Goal: Transaction & Acquisition: Purchase product/service

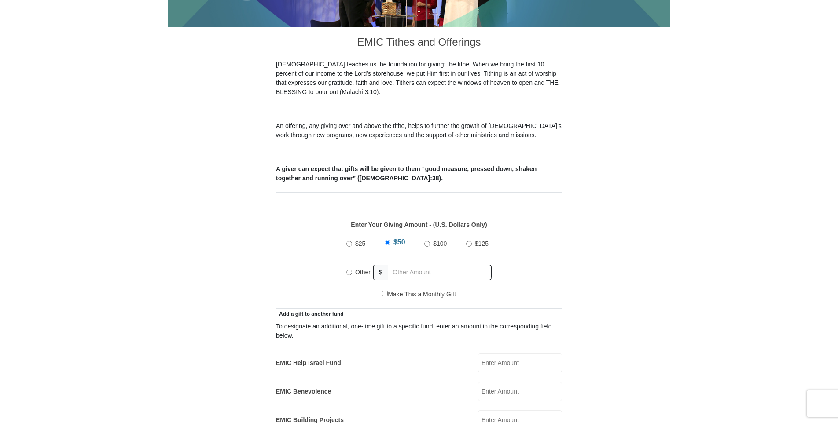
click at [352, 270] on input "Other" at bounding box center [349, 273] width 6 height 6
radio input "true"
click at [402, 265] on input "text" at bounding box center [441, 272] width 101 height 15
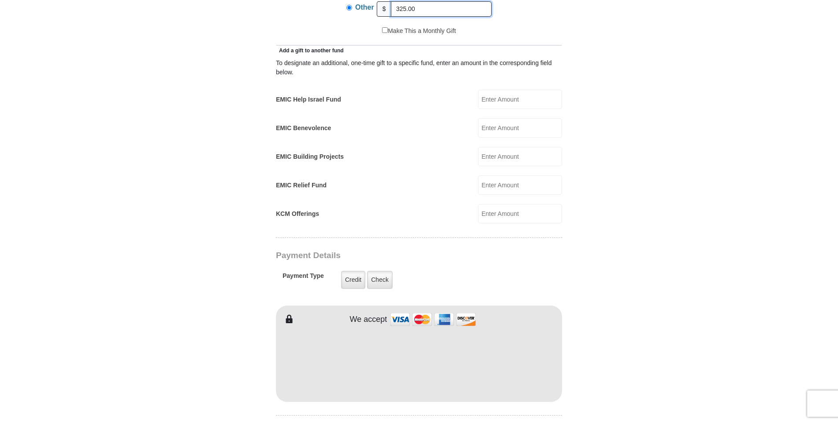
scroll to position [484, 0]
type input "325.00"
click at [382, 275] on label "Check" at bounding box center [380, 280] width 26 height 18
click at [0, 0] on input "Check" at bounding box center [0, 0] width 0 height 0
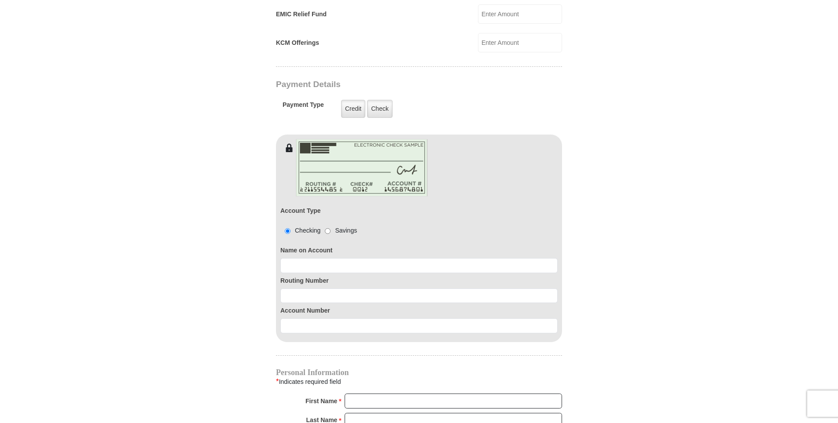
scroll to position [660, 0]
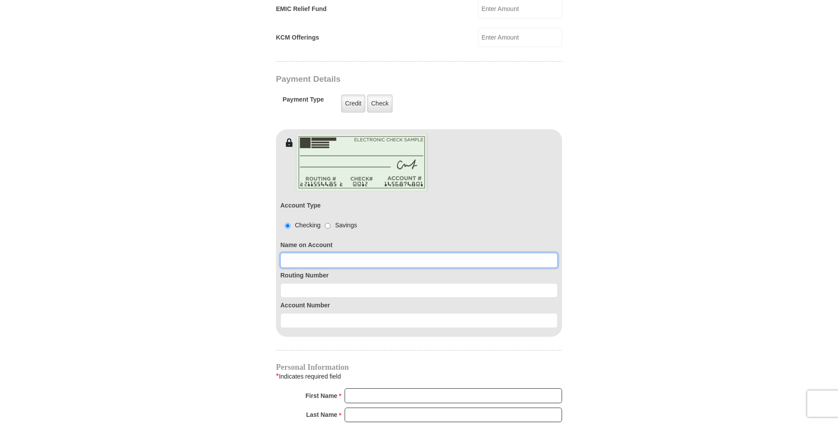
click at [312, 253] on input at bounding box center [418, 260] width 277 height 15
type input "[PERSON_NAME]"
type input "[EMAIL_ADDRESS][DOMAIN_NAME]"
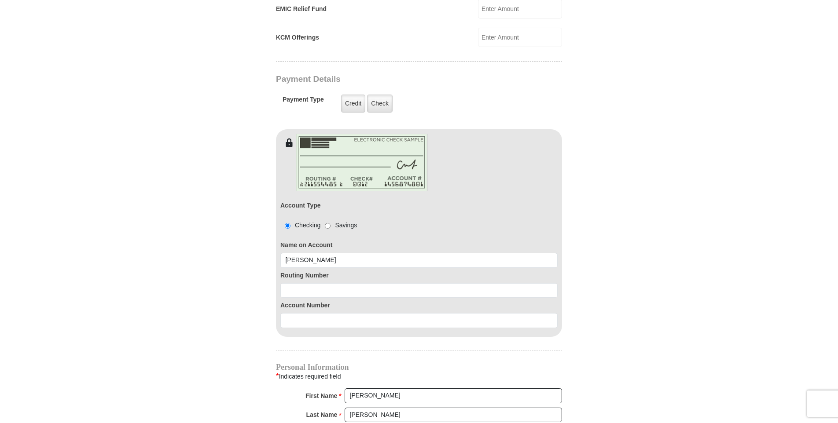
type input "[STREET_ADDRESS]"
type input "[GEOGRAPHIC_DATA]"
select select "NE"
type input "68666"
type input "4023669803"
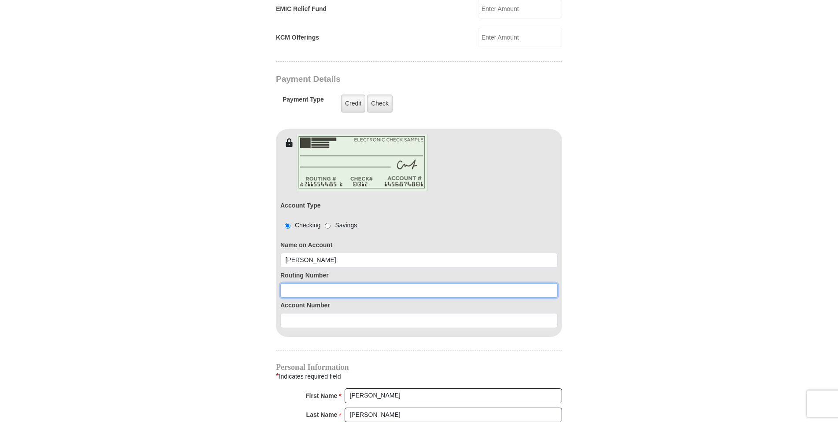
click at [323, 283] on input at bounding box center [418, 290] width 277 height 15
type input "104913912"
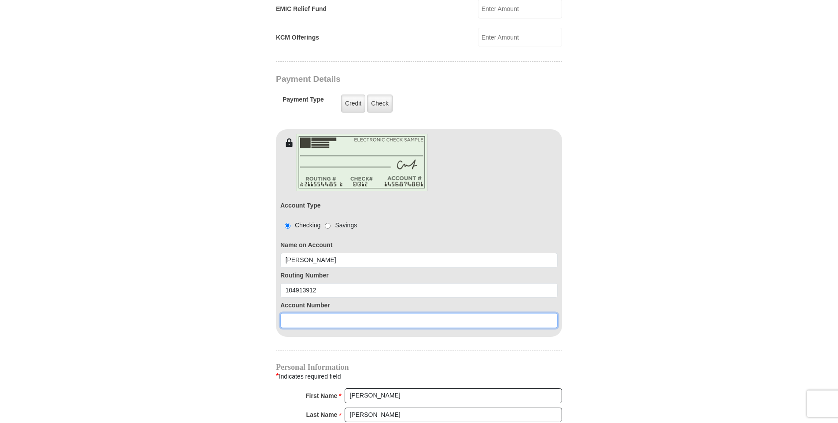
click at [316, 313] on input at bounding box center [418, 320] width 277 height 15
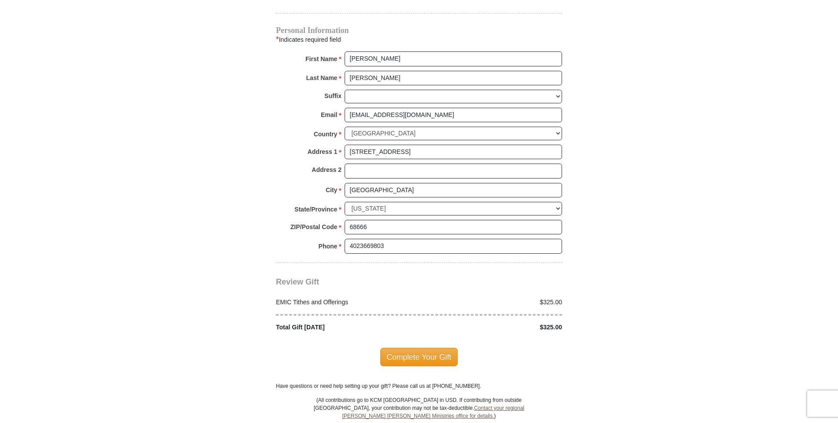
scroll to position [1012, 0]
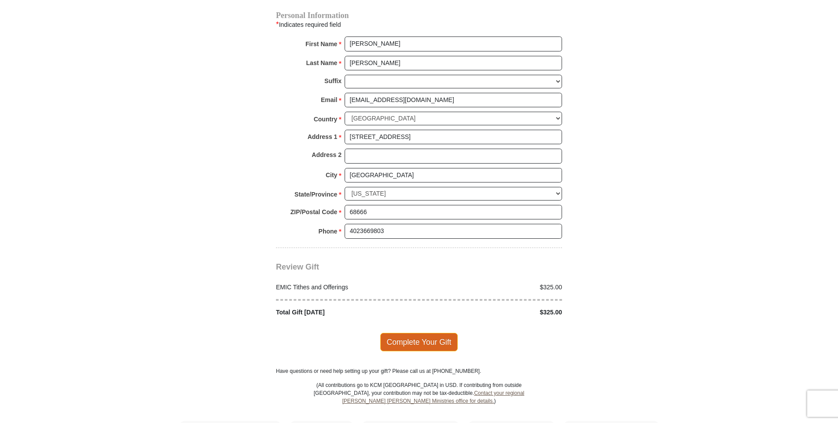
type input "1200209058"
click at [421, 336] on span "Complete Your Gift" at bounding box center [419, 342] width 78 height 18
